Goal: Navigation & Orientation: Find specific page/section

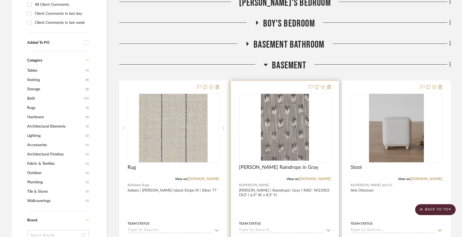
scroll to position [260, 0]
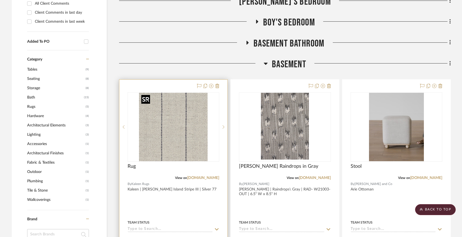
click at [193, 147] on img "0" at bounding box center [173, 127] width 69 height 69
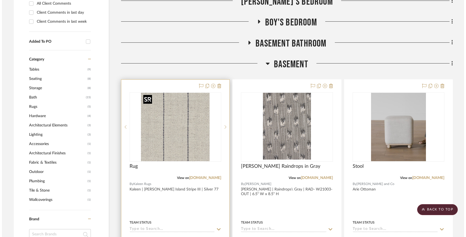
scroll to position [0, 0]
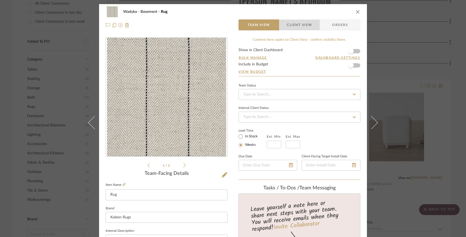
click at [291, 22] on span "Client View" at bounding box center [298, 24] width 25 height 11
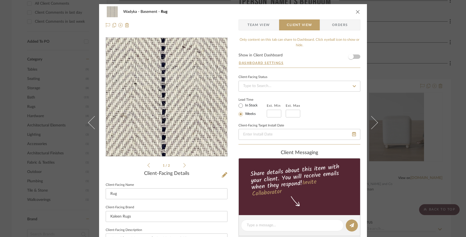
scroll to position [195, 0]
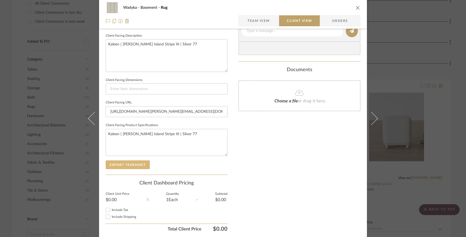
click at [138, 164] on button "Export Tearsheet" at bounding box center [128, 165] width 44 height 9
click at [355, 7] on icon "close" at bounding box center [357, 7] width 4 height 4
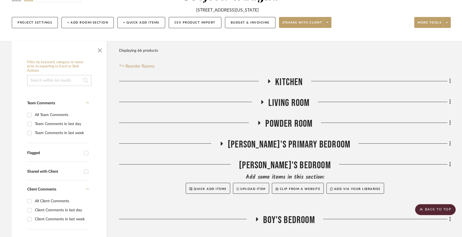
scroll to position [0, 0]
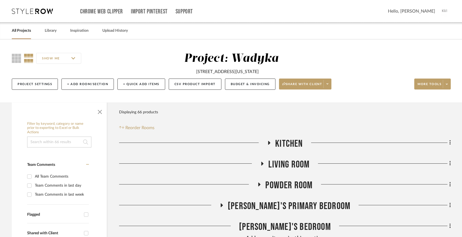
click at [18, 33] on link "All Projects" at bounding box center [21, 30] width 19 height 7
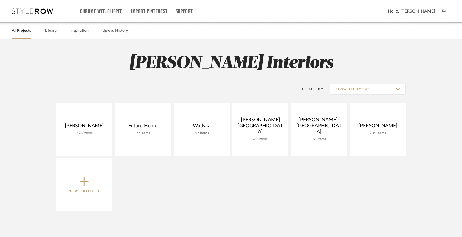
click at [443, 13] on img at bounding box center [445, 11] width 12 height 12
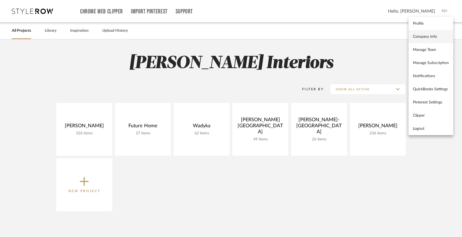
click at [423, 35] on span "Company Info" at bounding box center [431, 37] width 36 height 5
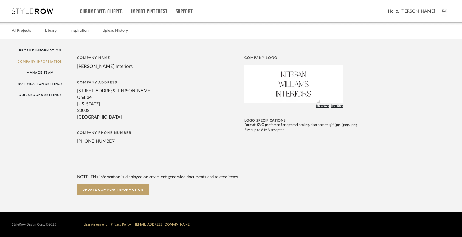
click at [319, 102] on img at bounding box center [293, 84] width 53 height 38
click at [335, 106] on span "Replace" at bounding box center [337, 106] width 12 height 5
click at [327, 107] on span "Remove" at bounding box center [322, 106] width 13 height 5
click at [45, 86] on link "Notification Settings" at bounding box center [40, 83] width 57 height 11
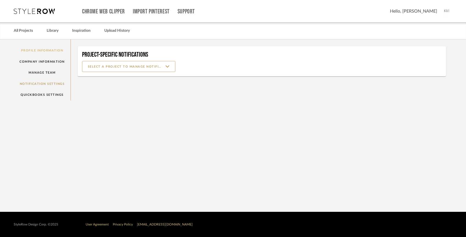
click at [46, 55] on link "Profile Information" at bounding box center [42, 50] width 57 height 11
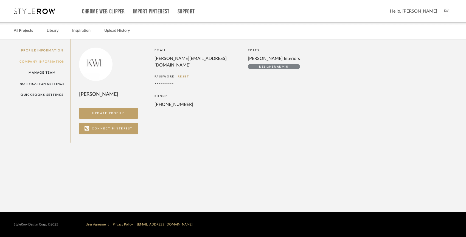
click at [38, 63] on link "Company Information" at bounding box center [42, 61] width 57 height 11
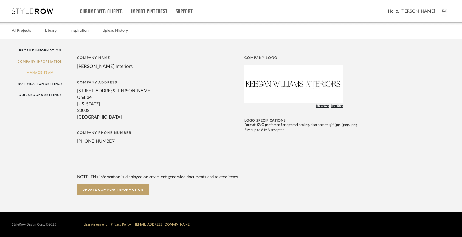
click at [36, 72] on link "Manage Team" at bounding box center [40, 72] width 57 height 11
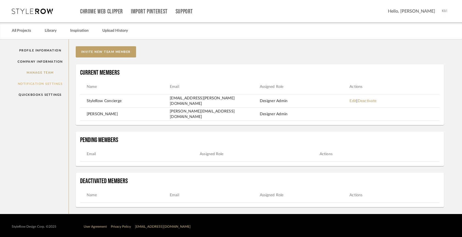
click at [34, 84] on link "Notification Settings" at bounding box center [40, 83] width 57 height 11
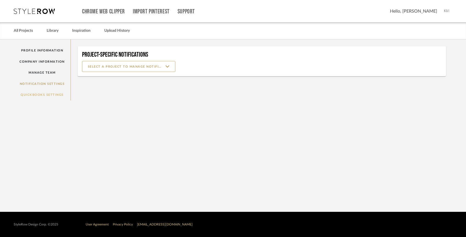
click at [36, 97] on link "QuickBooks Settings" at bounding box center [42, 94] width 57 height 11
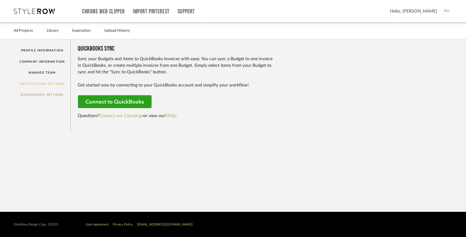
click at [38, 84] on link "Notification Settings" at bounding box center [42, 83] width 57 height 11
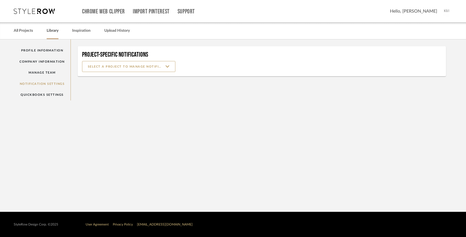
click at [51, 32] on link "Library" at bounding box center [53, 30] width 12 height 7
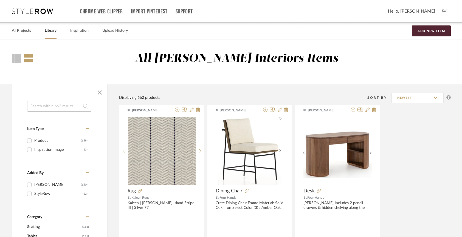
click at [81, 30] on link "Inspiration" at bounding box center [79, 30] width 18 height 7
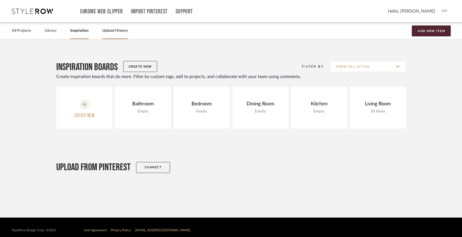
click at [121, 30] on link "Upload History" at bounding box center [114, 30] width 25 height 7
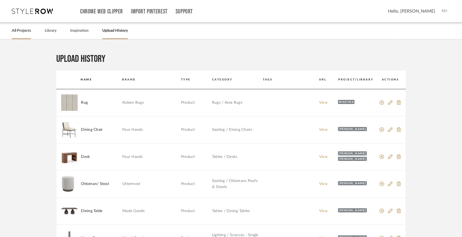
click at [21, 31] on link "All Projects" at bounding box center [21, 30] width 19 height 7
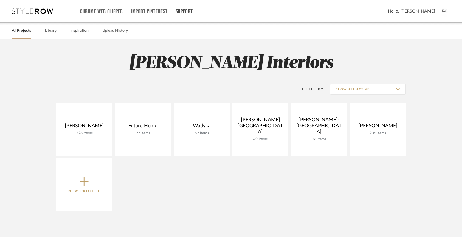
click at [191, 12] on link "Support" at bounding box center [183, 11] width 17 height 5
